Goal: Use online tool/utility: Utilize a website feature to perform a specific function

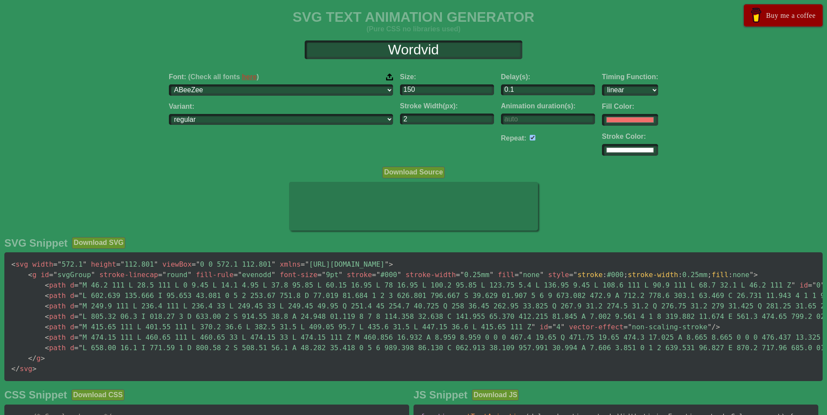
select select "linear"
type input "Wordvid"
click at [602, 120] on input "#f16f6b" at bounding box center [630, 120] width 56 height 12
type input "#6e77f2"
click at [688, 130] on div "Font: (Check all fonts here ) ABeeZee [PERSON_NAME] Display AR One Sans [PERSON…" at bounding box center [413, 114] width 827 height 97
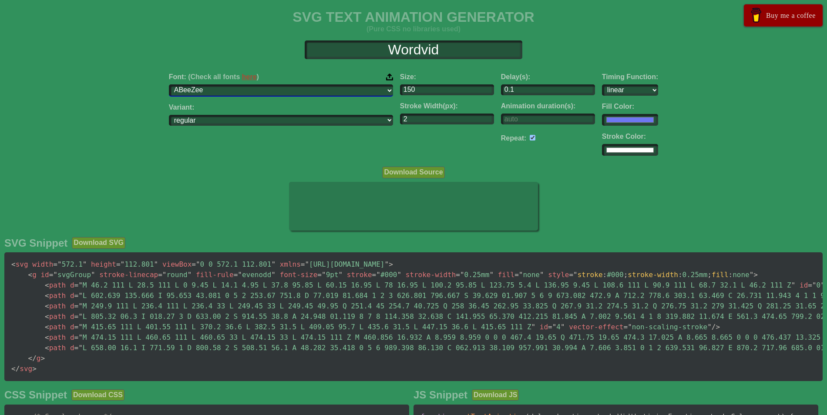
click at [307, 86] on select "ABeeZee [PERSON_NAME] Display AR One Sans [PERSON_NAME] Libre Aboreto Abril Fat…" at bounding box center [281, 90] width 224 height 12
click at [224, 84] on select "ABeeZee [PERSON_NAME] Display AR One Sans [PERSON_NAME] Libre Aboreto Abril Fat…" at bounding box center [281, 90] width 224 height 12
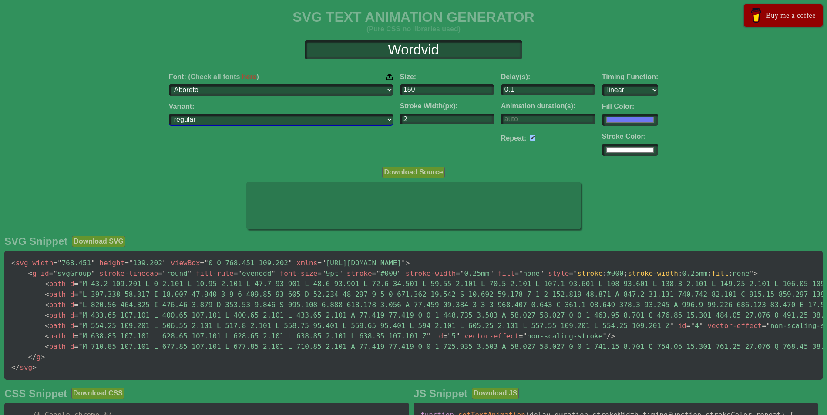
click at [309, 118] on select "regular" at bounding box center [281, 120] width 224 height 12
click at [400, 113] on div "Stroke Width(px): 2" at bounding box center [447, 113] width 94 height 22
click at [401, 117] on input "2" at bounding box center [447, 120] width 94 height 12
click at [314, 91] on select "ABeeZee [PERSON_NAME] Display AR One Sans [PERSON_NAME] Libre Aboreto Abril Fat…" at bounding box center [281, 90] width 224 height 12
select select "Inter"
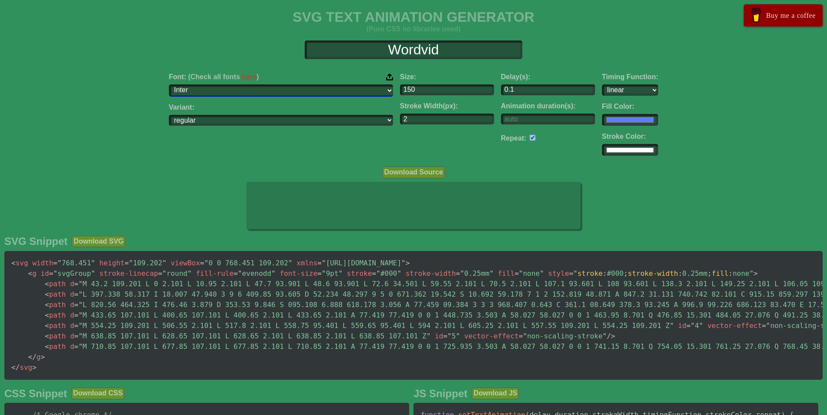
click at [224, 84] on select "ABeeZee [PERSON_NAME] Display AR One Sans [PERSON_NAME] Libre Aboreto Abril Fat…" at bounding box center [281, 90] width 224 height 12
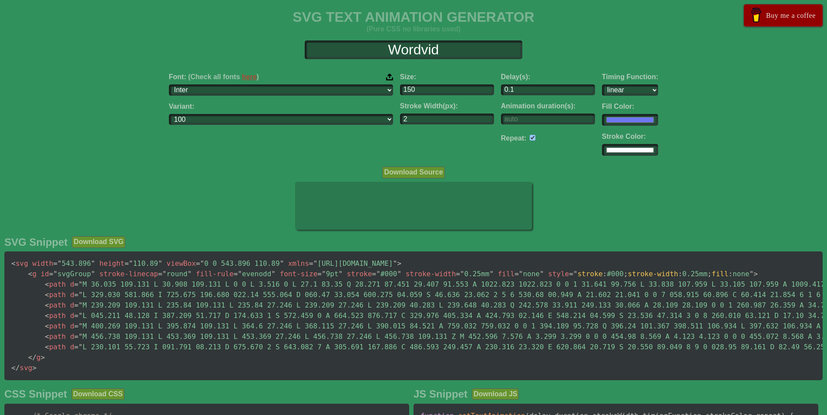
click at [240, 157] on div "Font: (Check all fonts here ) ABeeZee [PERSON_NAME] Display AR One Sans [PERSON…" at bounding box center [280, 114] width 231 height 97
click at [336, 118] on select "100 200 300 regular 500 600 700 800 900 100italic 200italic 300italic italic 50…" at bounding box center [281, 120] width 224 height 12
click at [224, 114] on select "100 200 300 regular 500 600 700 800 900 100italic 200italic 300italic italic 50…" at bounding box center [281, 120] width 224 height 12
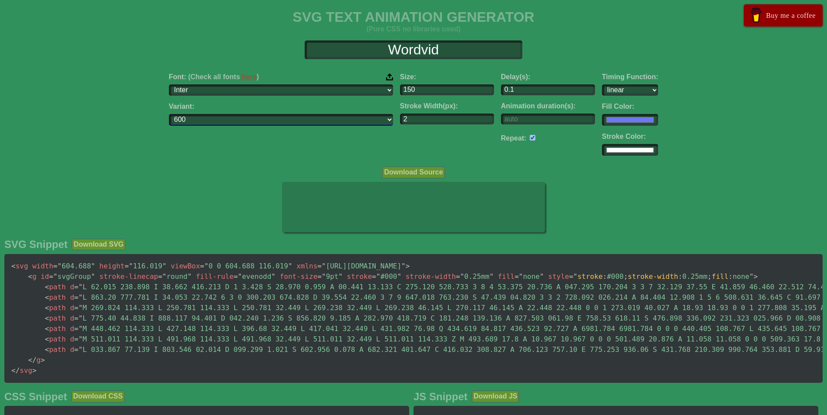
click at [308, 121] on select "100 200 300 regular 500 600 700 800 900 100italic 200italic 300italic italic 50…" at bounding box center [281, 120] width 224 height 12
select select "regular"
click at [224, 114] on select "100 200 300 regular 500 600 700 800 900 100italic 200italic 300italic italic 50…" at bounding box center [281, 120] width 224 height 12
click at [325, 155] on div "Font: (Check all fonts here ) ABeeZee [PERSON_NAME] Display AR One Sans [PERSON…" at bounding box center [280, 114] width 231 height 97
click at [602, 150] on input "#ffffff" at bounding box center [630, 150] width 56 height 12
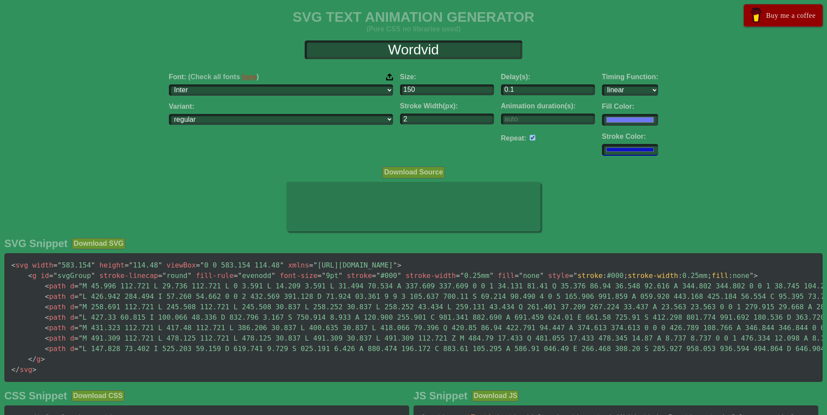
type input "#0d13c5"
click at [685, 171] on div "Download Source" at bounding box center [413, 172] width 827 height 12
click at [518, 117] on input "number" at bounding box center [548, 120] width 94 height 12
click at [535, 121] on input "-1" at bounding box center [548, 120] width 94 height 12
click at [534, 117] on input "0" at bounding box center [548, 120] width 94 height 12
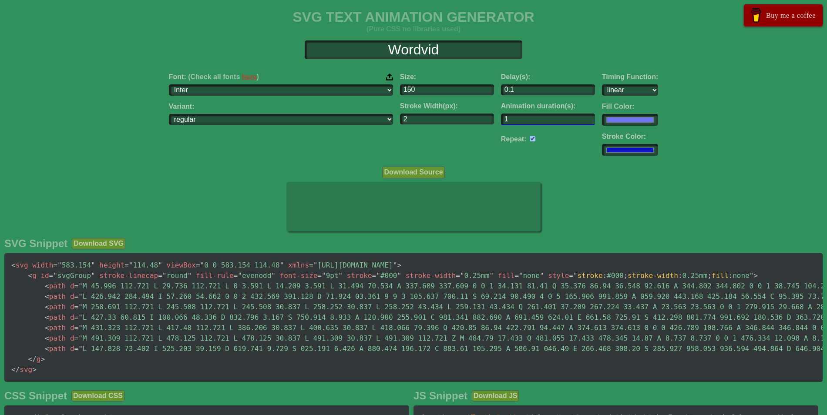
click at [534, 117] on input "1" at bounding box center [548, 120] width 94 height 12
click at [533, 115] on input "2" at bounding box center [548, 120] width 94 height 12
click at [533, 115] on input "3" at bounding box center [548, 120] width 94 height 12
click at [533, 115] on input "4" at bounding box center [548, 120] width 94 height 12
click at [533, 115] on input "5" at bounding box center [548, 120] width 94 height 12
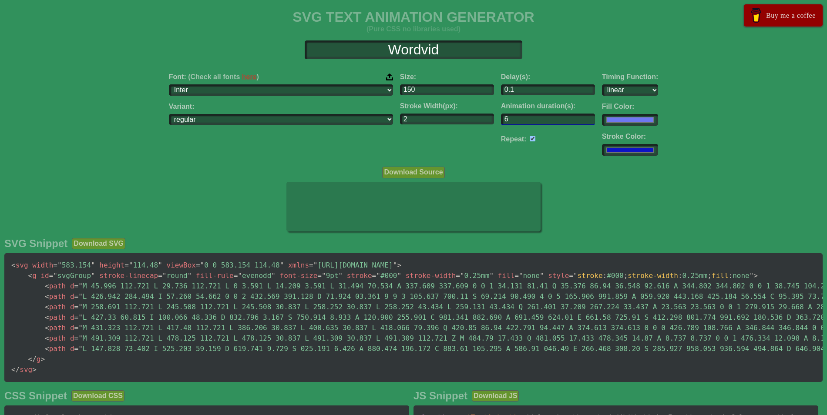
click at [533, 115] on input "6" at bounding box center [548, 120] width 94 height 12
click at [533, 115] on input "7" at bounding box center [548, 120] width 94 height 12
click at [533, 115] on input "8" at bounding box center [548, 120] width 94 height 12
click at [533, 115] on input "9" at bounding box center [548, 120] width 94 height 12
click at [533, 115] on input "10" at bounding box center [548, 120] width 94 height 12
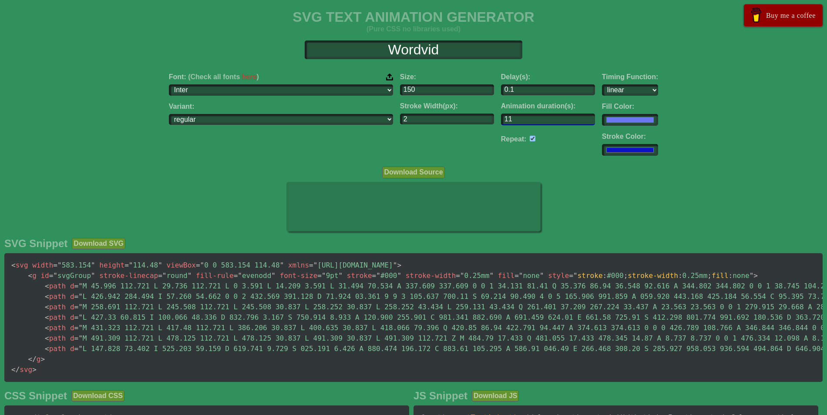
click at [533, 115] on input "11" at bounding box center [548, 120] width 94 height 12
click at [533, 115] on input "12" at bounding box center [548, 120] width 94 height 12
type input "13"
click at [533, 115] on input "13" at bounding box center [548, 120] width 94 height 12
click at [528, 136] on div "Repeat:" at bounding box center [548, 137] width 94 height 13
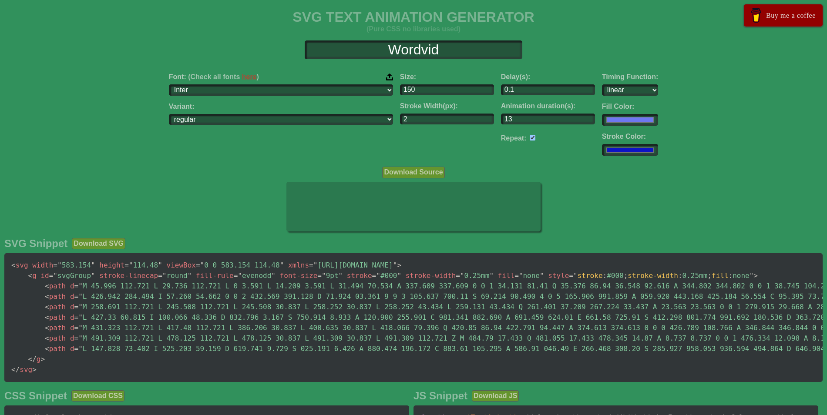
click at [544, 166] on div "Download Source" at bounding box center [413, 172] width 827 height 12
click at [602, 87] on select "ease ease-in ease-out ease-in-out linear step-start step-end" at bounding box center [630, 90] width 56 height 12
select select "step-start"
click at [602, 84] on select "ease ease-in ease-out ease-in-out linear step-start step-end" at bounding box center [630, 90] width 56 height 12
click at [501, 118] on input "13" at bounding box center [548, 120] width 94 height 12
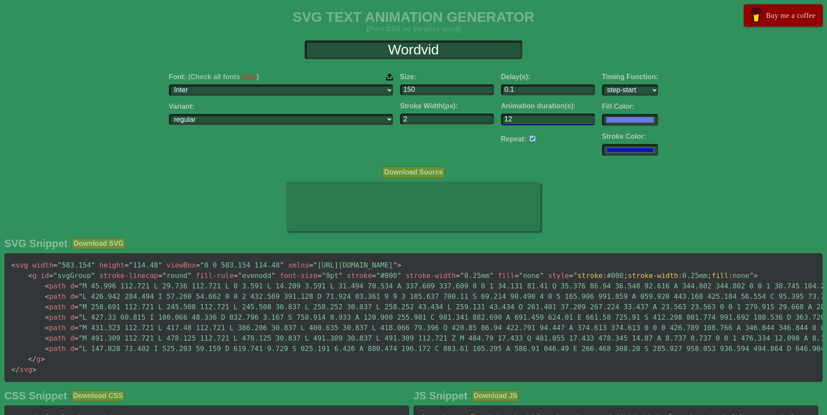
click at [535, 121] on input "12" at bounding box center [548, 120] width 94 height 12
click at [535, 121] on input "11" at bounding box center [548, 120] width 94 height 12
click at [535, 121] on input "10" at bounding box center [548, 120] width 94 height 12
click at [535, 121] on input "9" at bounding box center [548, 120] width 94 height 12
click at [535, 121] on input "8" at bounding box center [548, 120] width 94 height 12
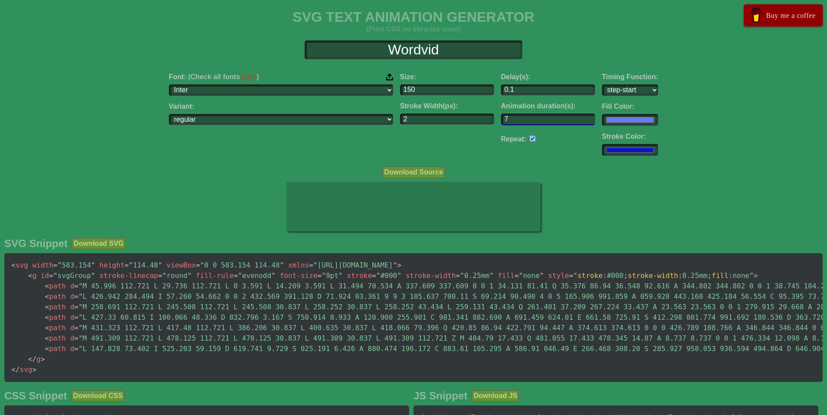
click at [535, 121] on input "7" at bounding box center [548, 120] width 94 height 12
type input "6"
click at [535, 121] on input "6" at bounding box center [548, 120] width 94 height 12
click at [696, 93] on div "Font: (Check all fonts here ) ABeeZee [PERSON_NAME] Display AR One Sans [PERSON…" at bounding box center [413, 114] width 827 height 97
click at [619, 67] on div "Font: (Check all fonts here ) ABeeZee [PERSON_NAME] Display AR One Sans [PERSON…" at bounding box center [413, 114] width 827 height 97
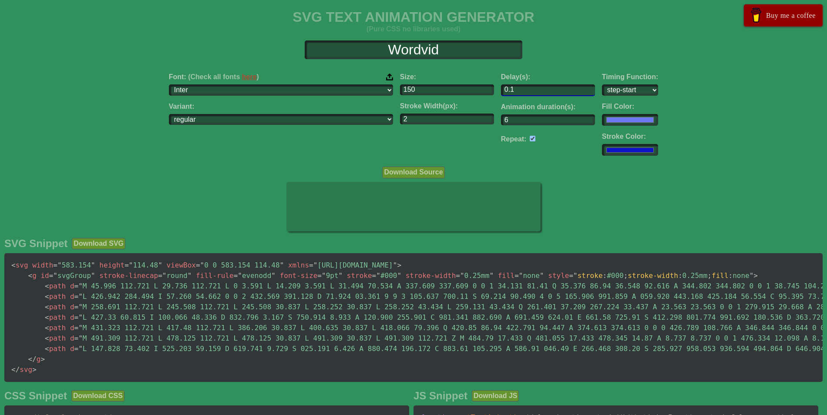
click at [519, 86] on input "0.1" at bounding box center [548, 90] width 94 height 12
